Goal: Task Accomplishment & Management: Use online tool/utility

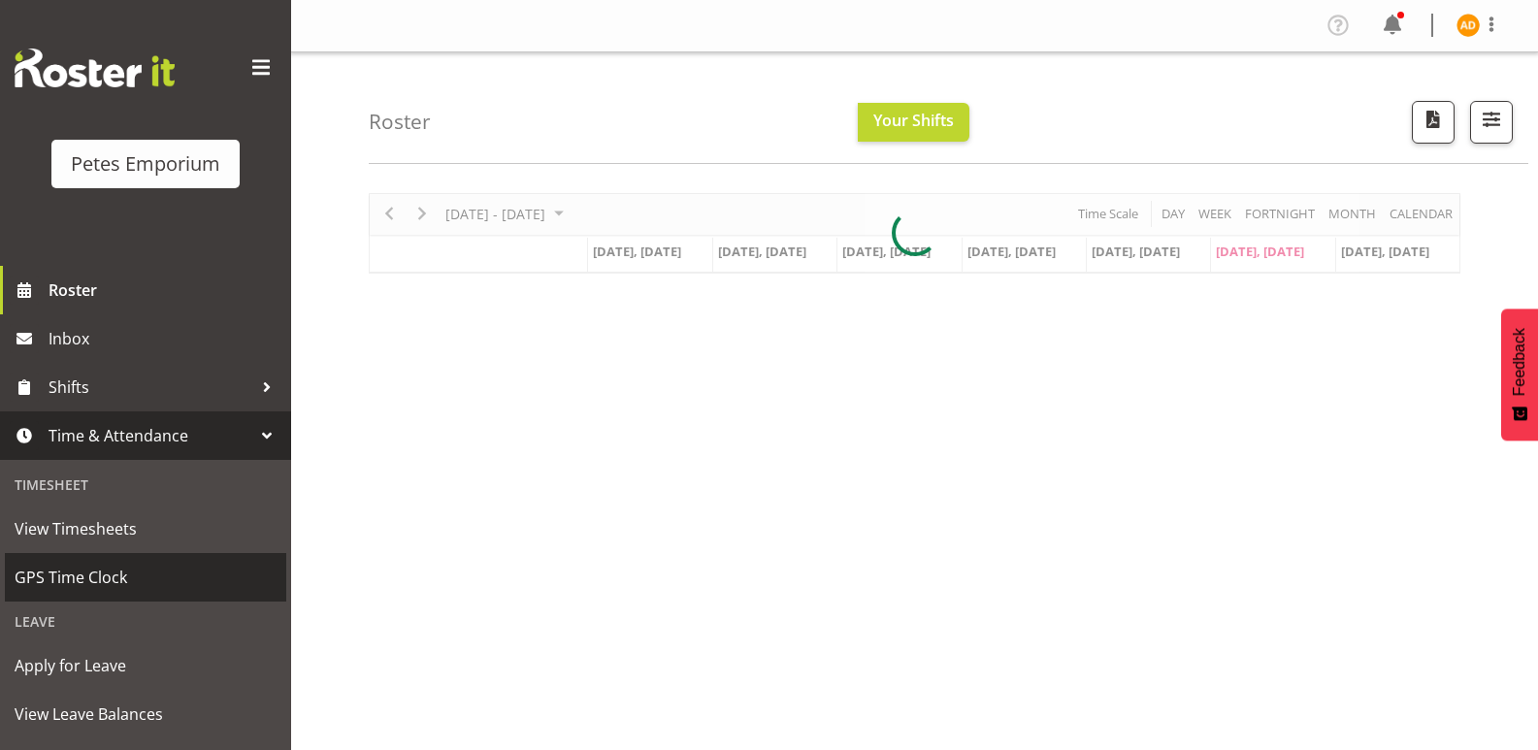
click at [179, 586] on span "GPS Time Clock" at bounding box center [146, 577] width 262 height 29
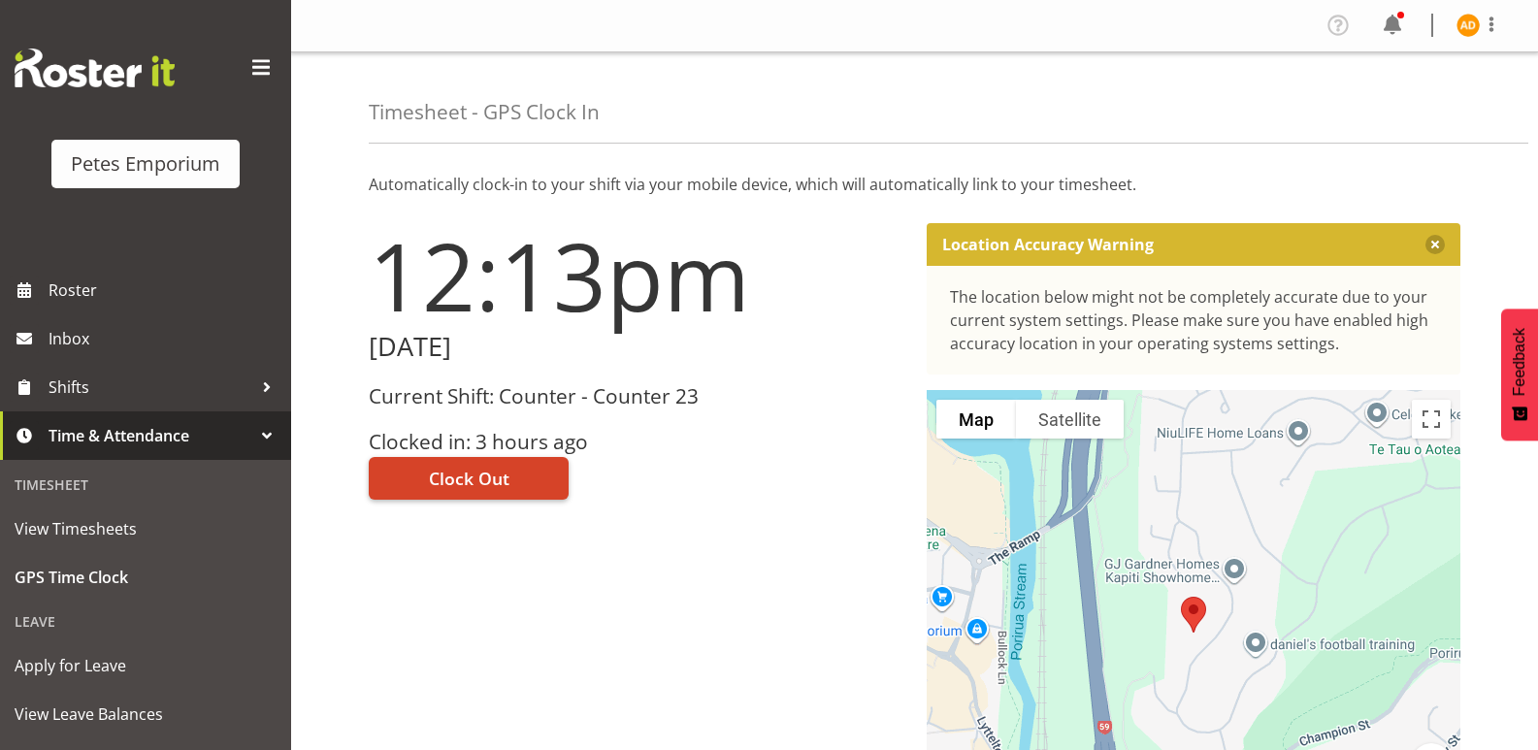
click at [488, 457] on button "Clock Out" at bounding box center [469, 478] width 200 height 43
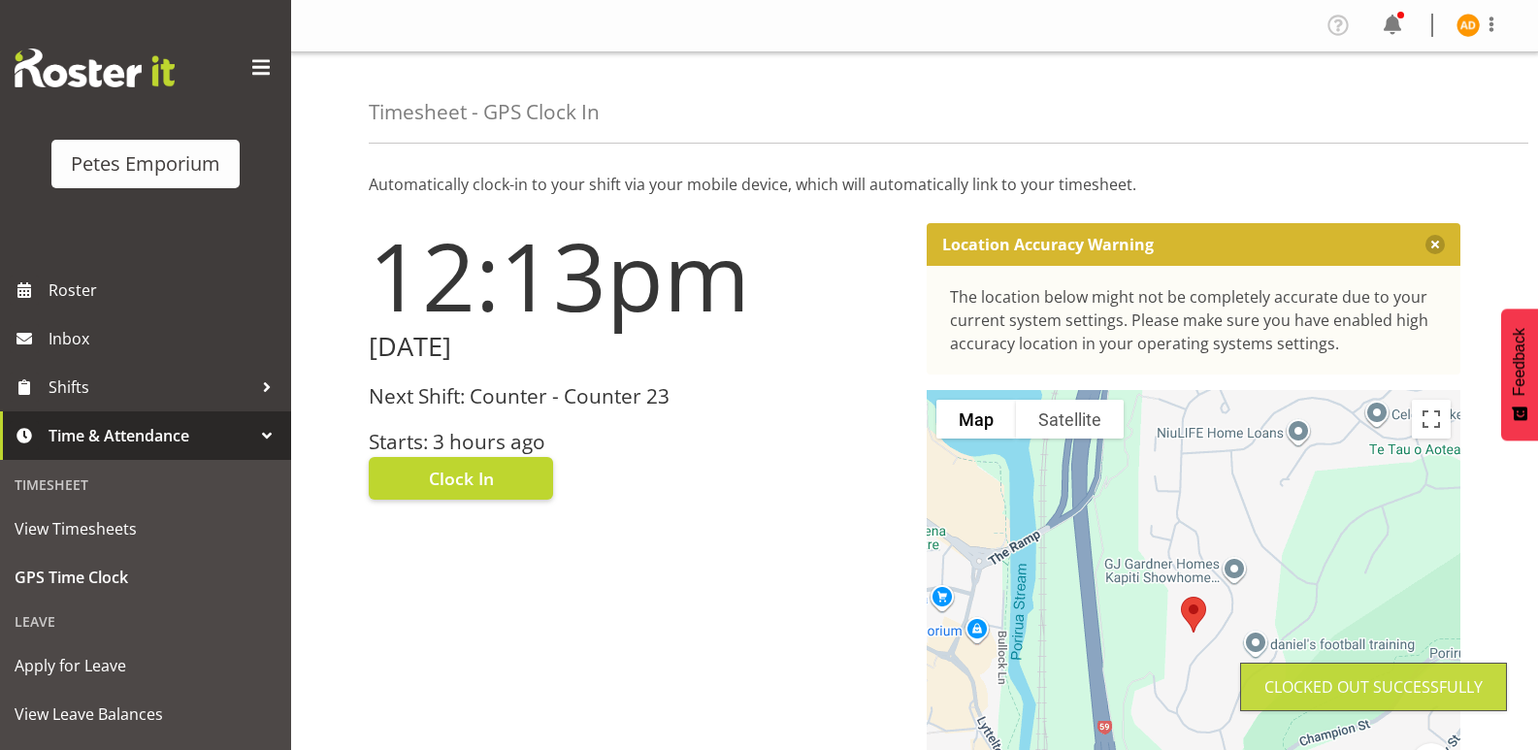
click at [1470, 30] on img at bounding box center [1467, 25] width 23 height 23
click at [1400, 104] on link "Log Out" at bounding box center [1410, 101] width 186 height 35
